Goal: Task Accomplishment & Management: Manage account settings

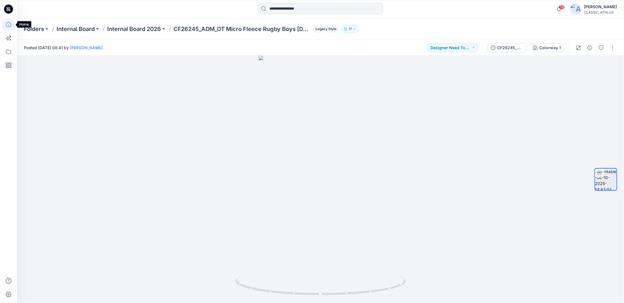
click at [9, 24] on icon at bounding box center [8, 24] width 13 height 13
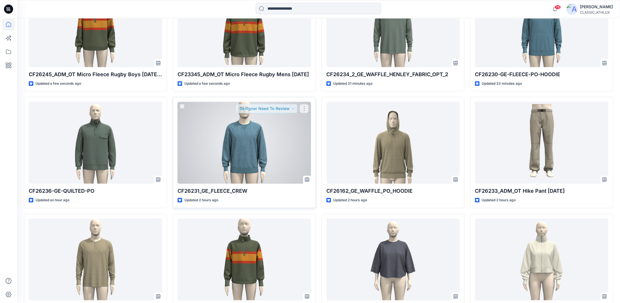
scroll to position [256, 0]
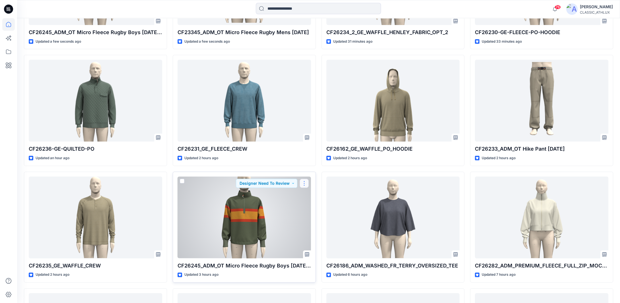
click at [307, 184] on button "button" at bounding box center [303, 183] width 9 height 9
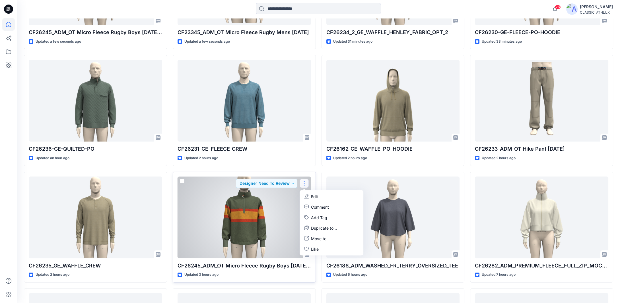
click at [314, 197] on p "Edit" at bounding box center [314, 196] width 7 height 6
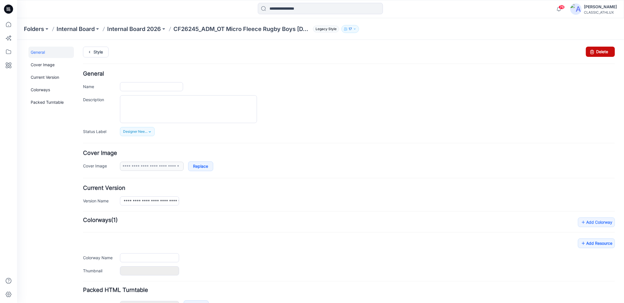
type input "**********"
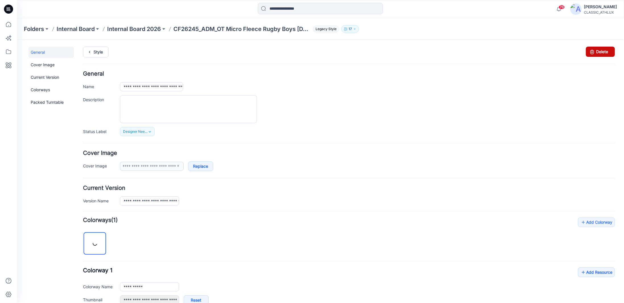
drag, startPoint x: 587, startPoint y: 49, endPoint x: 351, endPoint y: 64, distance: 236.2
click at [588, 49] on icon at bounding box center [592, 51] width 8 height 10
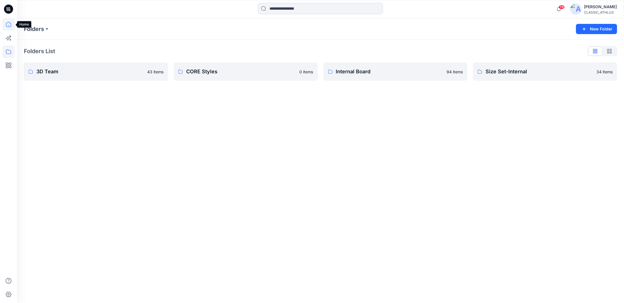
click at [9, 25] on icon at bounding box center [8, 24] width 13 height 13
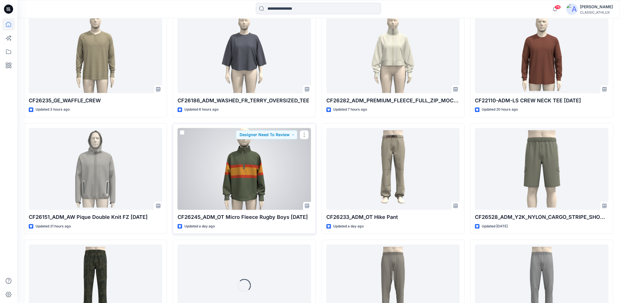
scroll to position [433, 0]
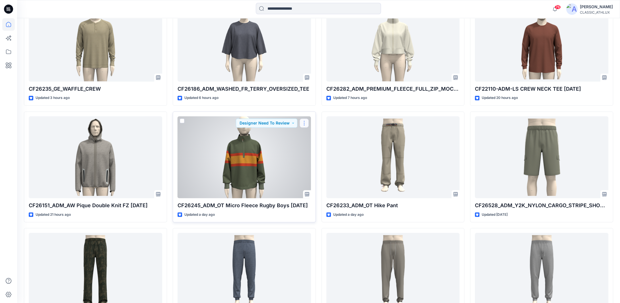
click at [302, 123] on button "button" at bounding box center [303, 123] width 9 height 9
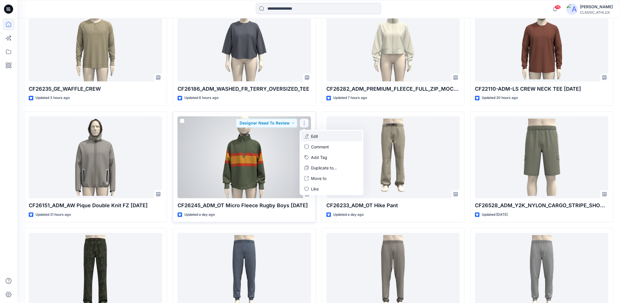
click at [320, 139] on button "Edit" at bounding box center [331, 136] width 61 height 11
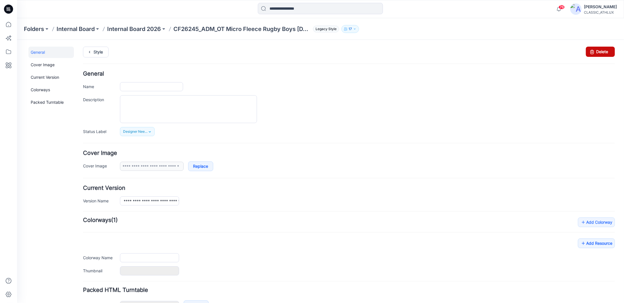
type input "**********"
click at [589, 50] on icon at bounding box center [592, 51] width 8 height 10
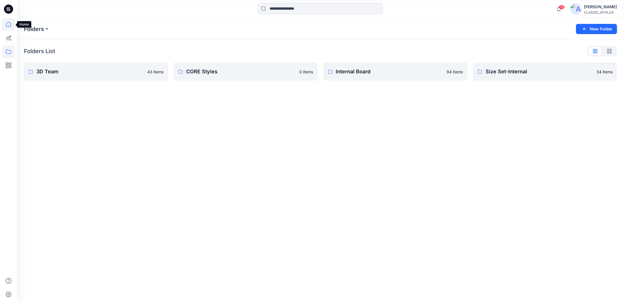
click at [9, 25] on icon at bounding box center [8, 24] width 13 height 13
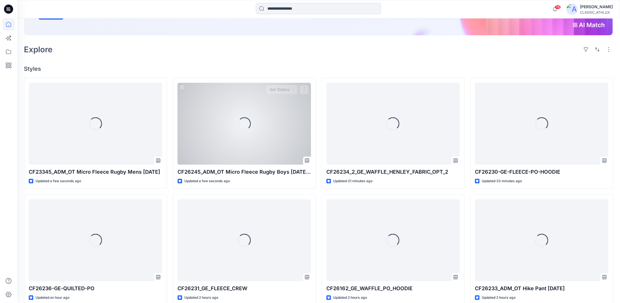
scroll to position [142, 0]
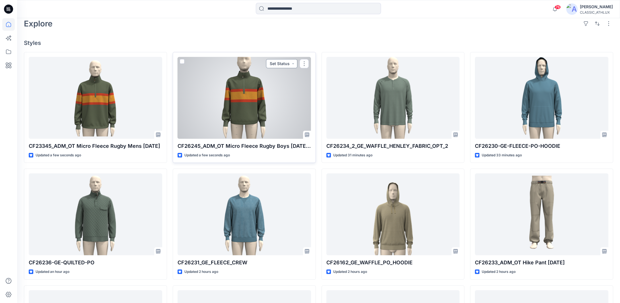
click at [289, 64] on button "Set Status" at bounding box center [281, 63] width 31 height 9
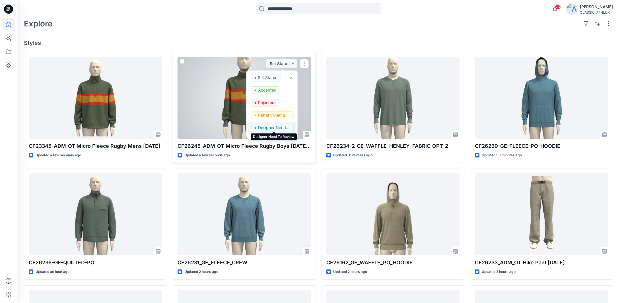
click at [278, 126] on p "Designer Need To Review" at bounding box center [274, 127] width 32 height 7
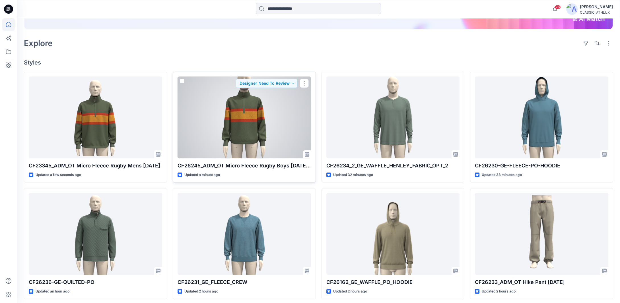
scroll to position [114, 0]
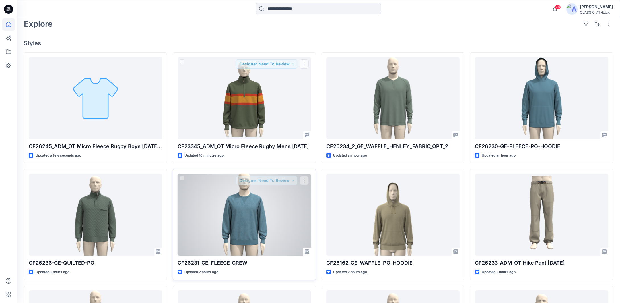
scroll to position [142, 0]
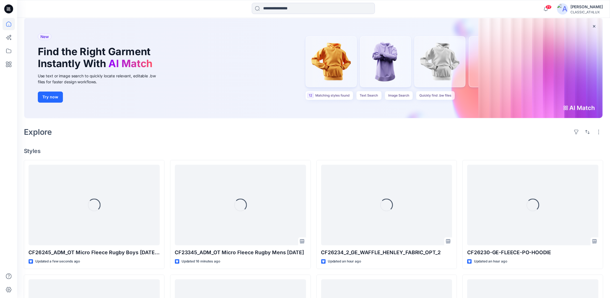
scroll to position [57, 0]
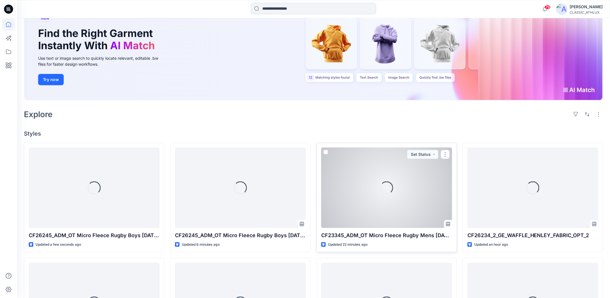
scroll to position [57, 0]
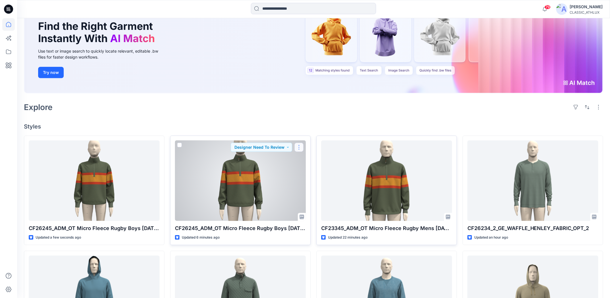
click at [299, 147] on button "button" at bounding box center [298, 147] width 9 height 9
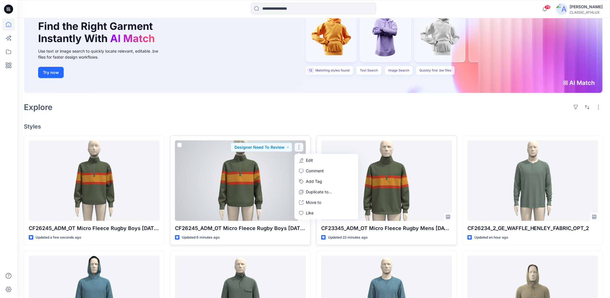
click at [311, 161] on p "Edit" at bounding box center [309, 161] width 7 height 6
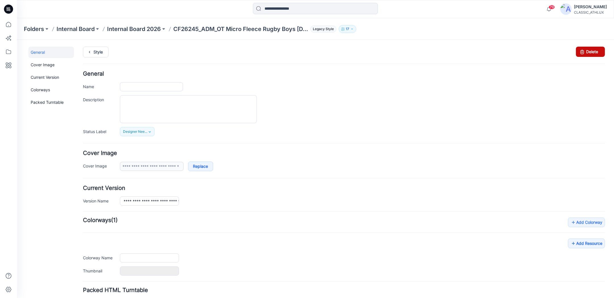
type input "**********"
drag, startPoint x: 581, startPoint y: 51, endPoint x: 343, endPoint y: 64, distance: 238.1
click at [581, 51] on icon at bounding box center [583, 51] width 8 height 10
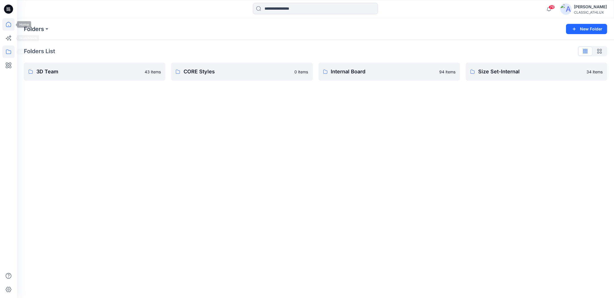
click at [7, 24] on icon at bounding box center [8, 24] width 13 height 13
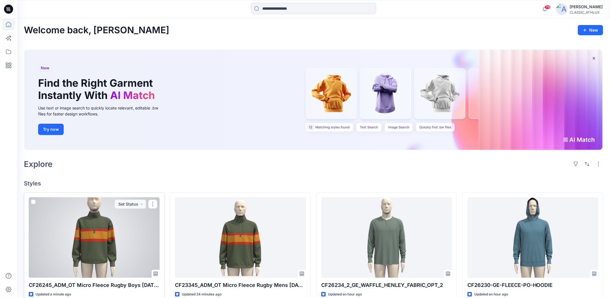
click at [109, 245] on div at bounding box center [94, 237] width 131 height 80
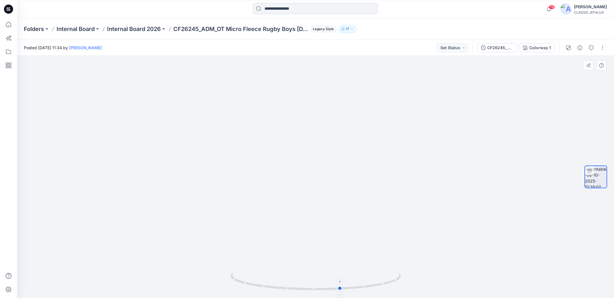
drag, startPoint x: 353, startPoint y: 289, endPoint x: 378, endPoint y: 289, distance: 25.3
click at [378, 289] on icon at bounding box center [317, 280] width 172 height 21
drag, startPoint x: 331, startPoint y: 290, endPoint x: 472, endPoint y: 281, distance: 141.0
click at [472, 281] on div at bounding box center [315, 177] width 597 height 242
click at [6, 23] on icon at bounding box center [8, 24] width 13 height 13
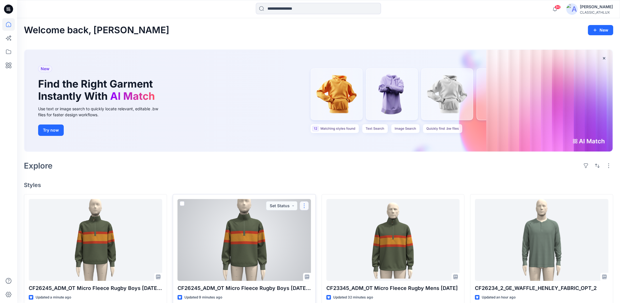
click at [304, 206] on button "button" at bounding box center [303, 205] width 9 height 9
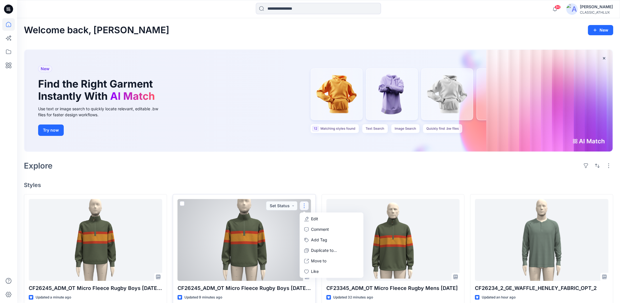
click at [308, 219] on button "Edit" at bounding box center [331, 219] width 61 height 11
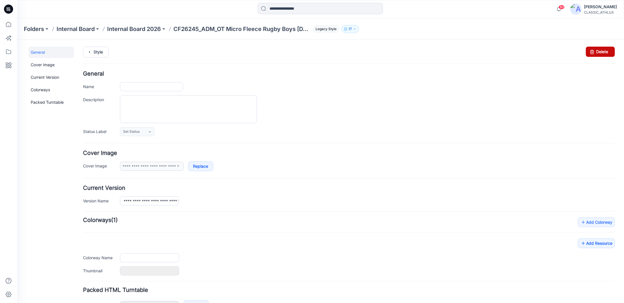
type input "**********"
click at [588, 50] on icon at bounding box center [592, 51] width 8 height 10
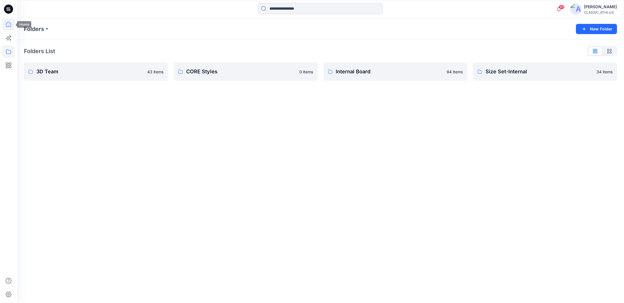
click at [9, 25] on icon at bounding box center [8, 24] width 13 height 13
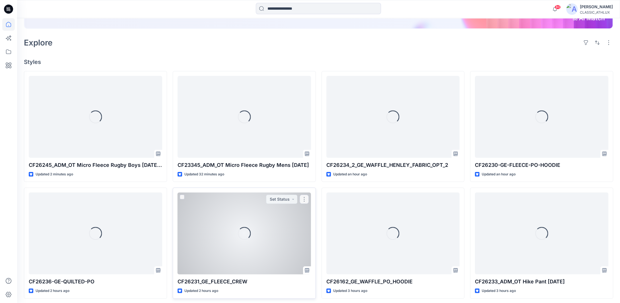
scroll to position [142, 0]
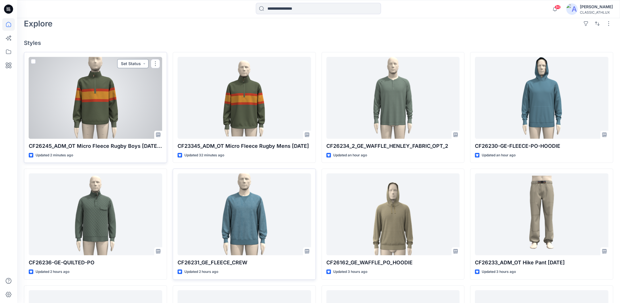
click at [144, 64] on button "Set Status" at bounding box center [132, 63] width 31 height 9
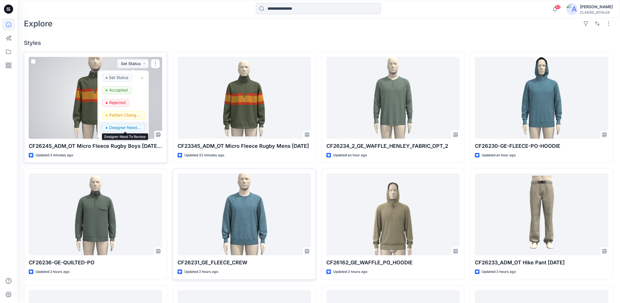
click at [128, 128] on p "Designer Need To Review" at bounding box center [125, 127] width 32 height 7
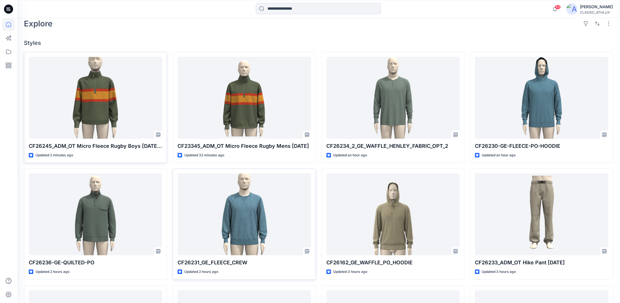
click at [146, 33] on div "Welcome back, [PERSON_NAME] New New Find the Right Garment Instantly With AI Ma…" at bounding box center [318, 150] width 602 height 548
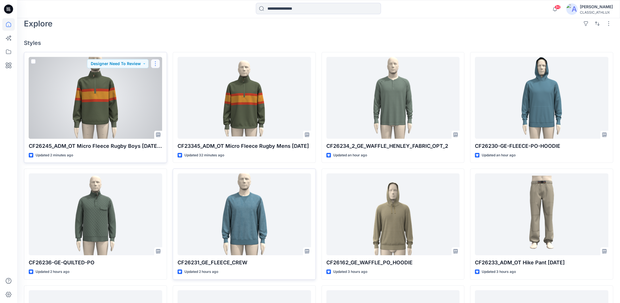
click at [156, 63] on button "button" at bounding box center [155, 63] width 9 height 9
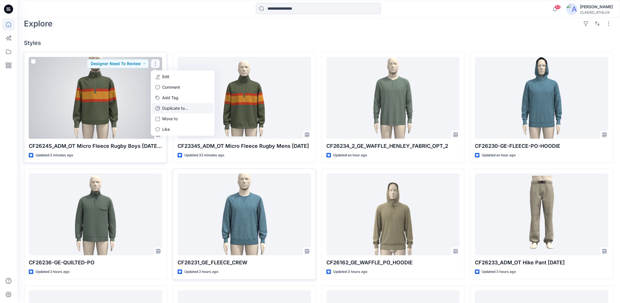
click at [166, 108] on p "Duplicate to..." at bounding box center [175, 108] width 26 height 6
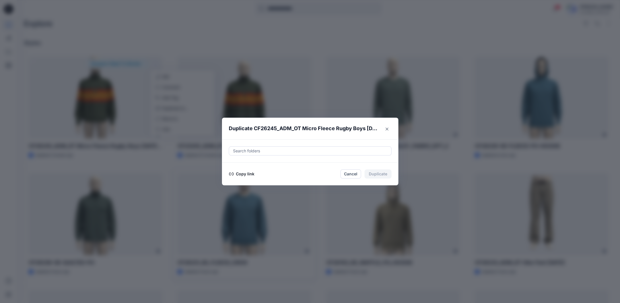
click at [247, 173] on button "Copy link" at bounding box center [242, 174] width 26 height 7
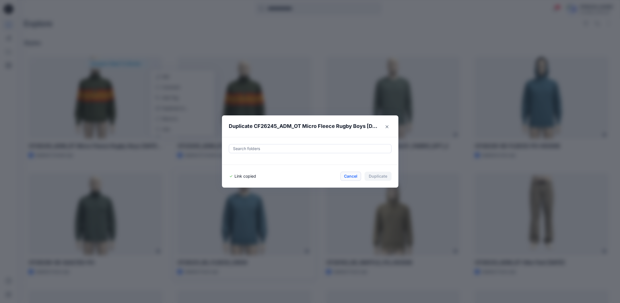
click at [351, 177] on button "Cancel" at bounding box center [350, 176] width 21 height 9
